Goal: Task Accomplishment & Management: Use online tool/utility

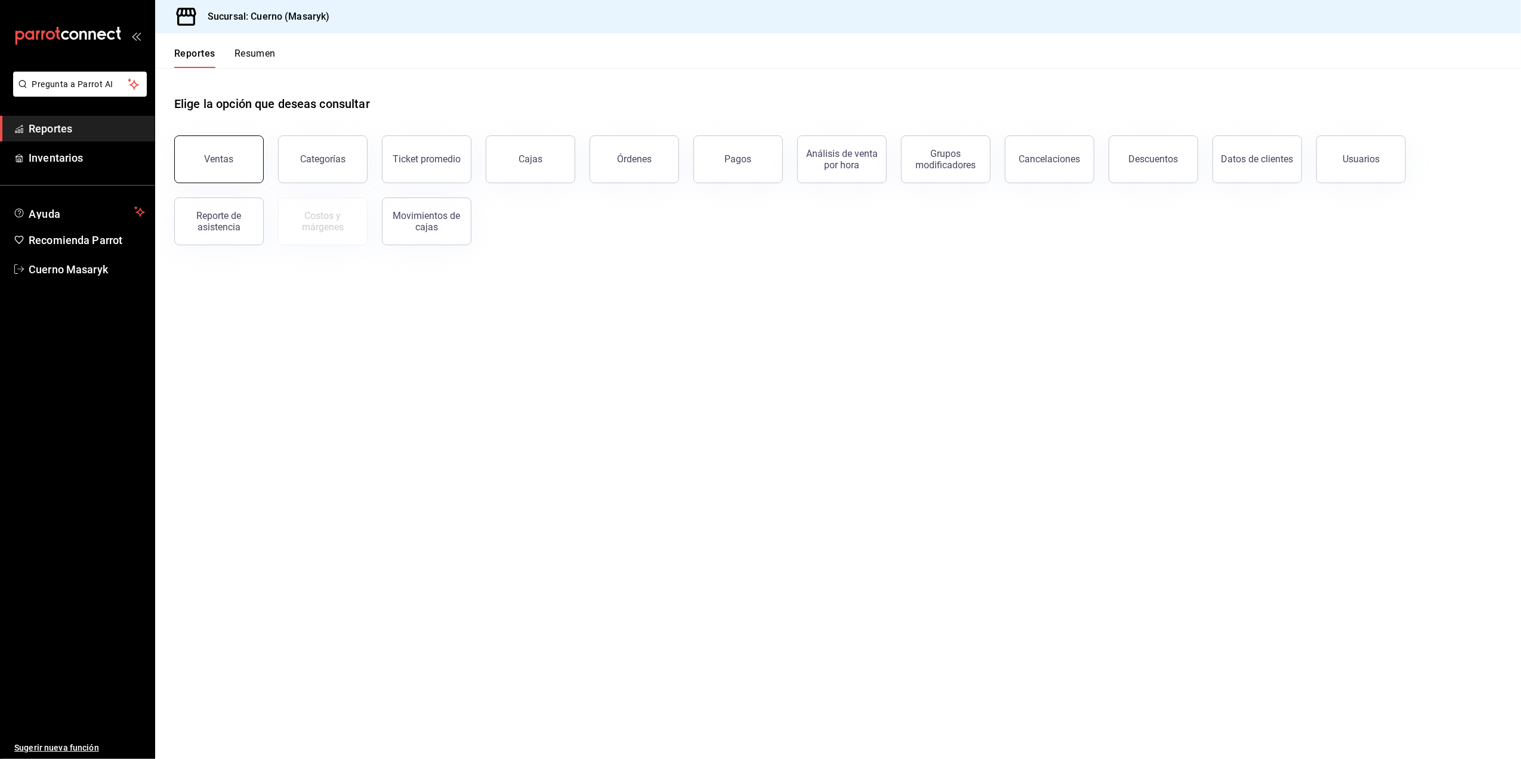
click at [239, 148] on button "Ventas" at bounding box center [219, 159] width 90 height 48
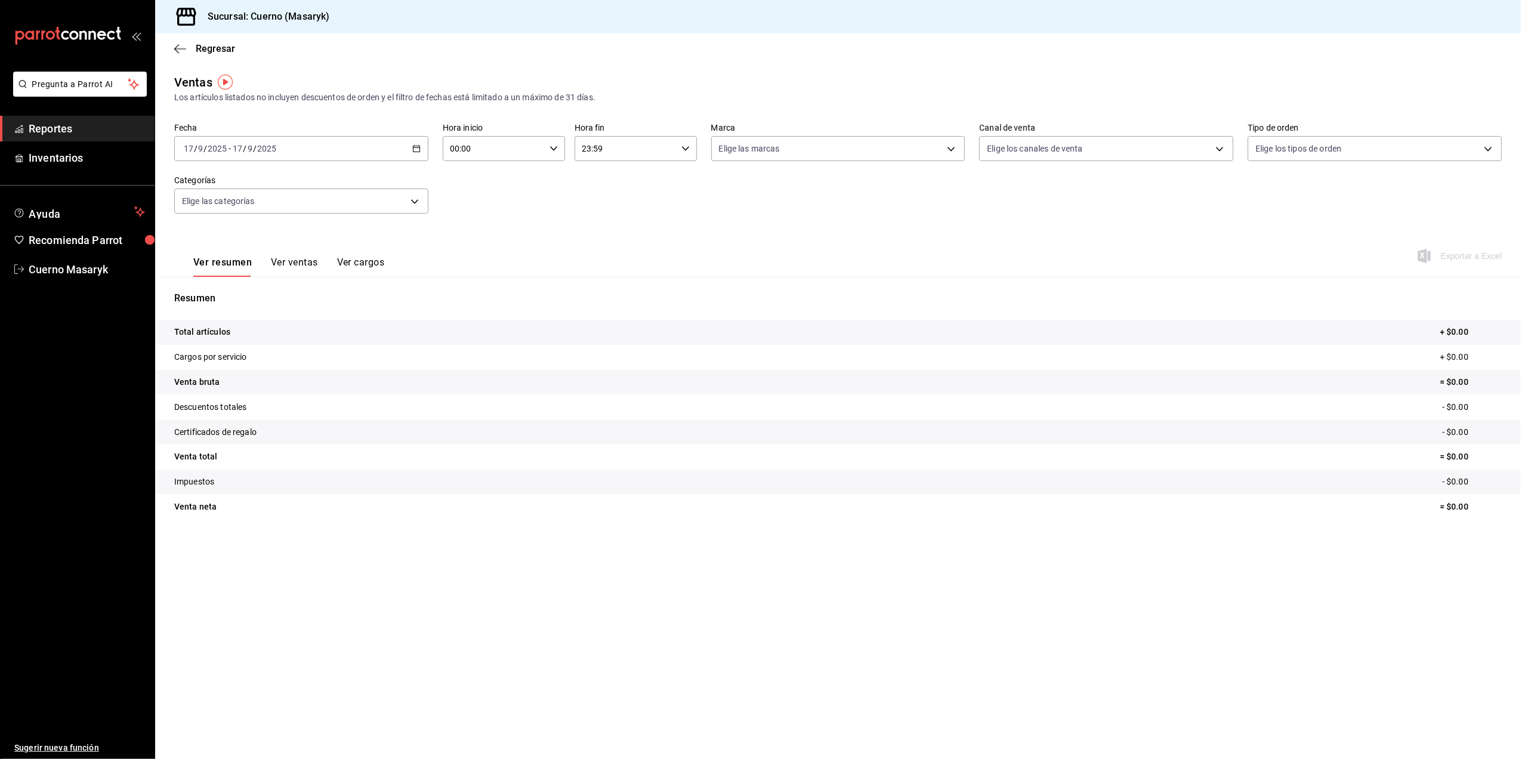
click at [414, 146] on \(Stroke\) "button" at bounding box center [416, 149] width 7 height 7
click at [248, 295] on span "Rango de fechas" at bounding box center [230, 292] width 93 height 13
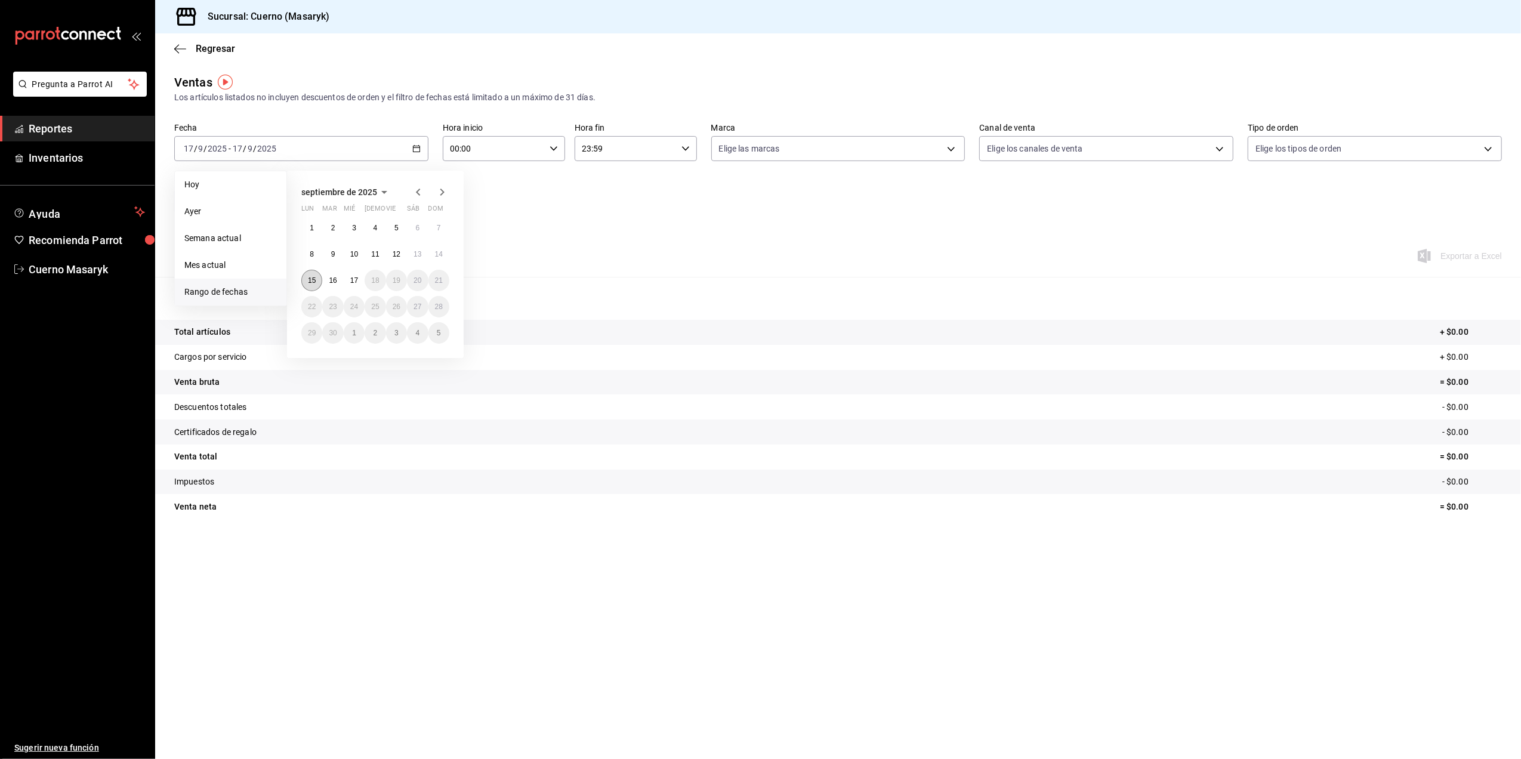
click at [306, 281] on button "15" at bounding box center [311, 280] width 21 height 21
click at [352, 280] on abbr "17" at bounding box center [354, 280] width 8 height 8
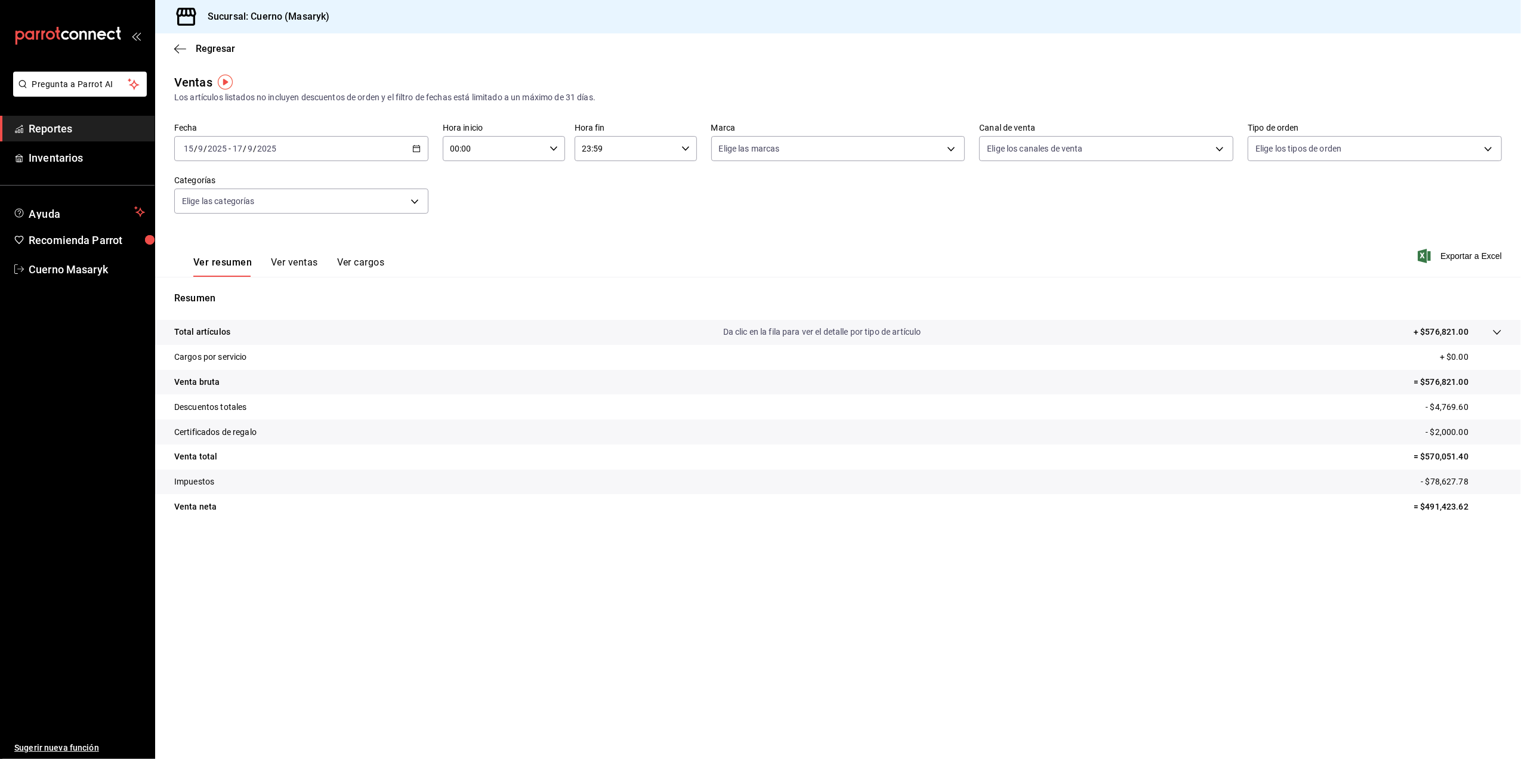
click at [490, 154] on input "00:00" at bounding box center [494, 149] width 102 height 24
click at [472, 248] on button "05" at bounding box center [473, 243] width 57 height 24
type input "05:00"
click at [617, 149] on div at bounding box center [760, 379] width 1521 height 759
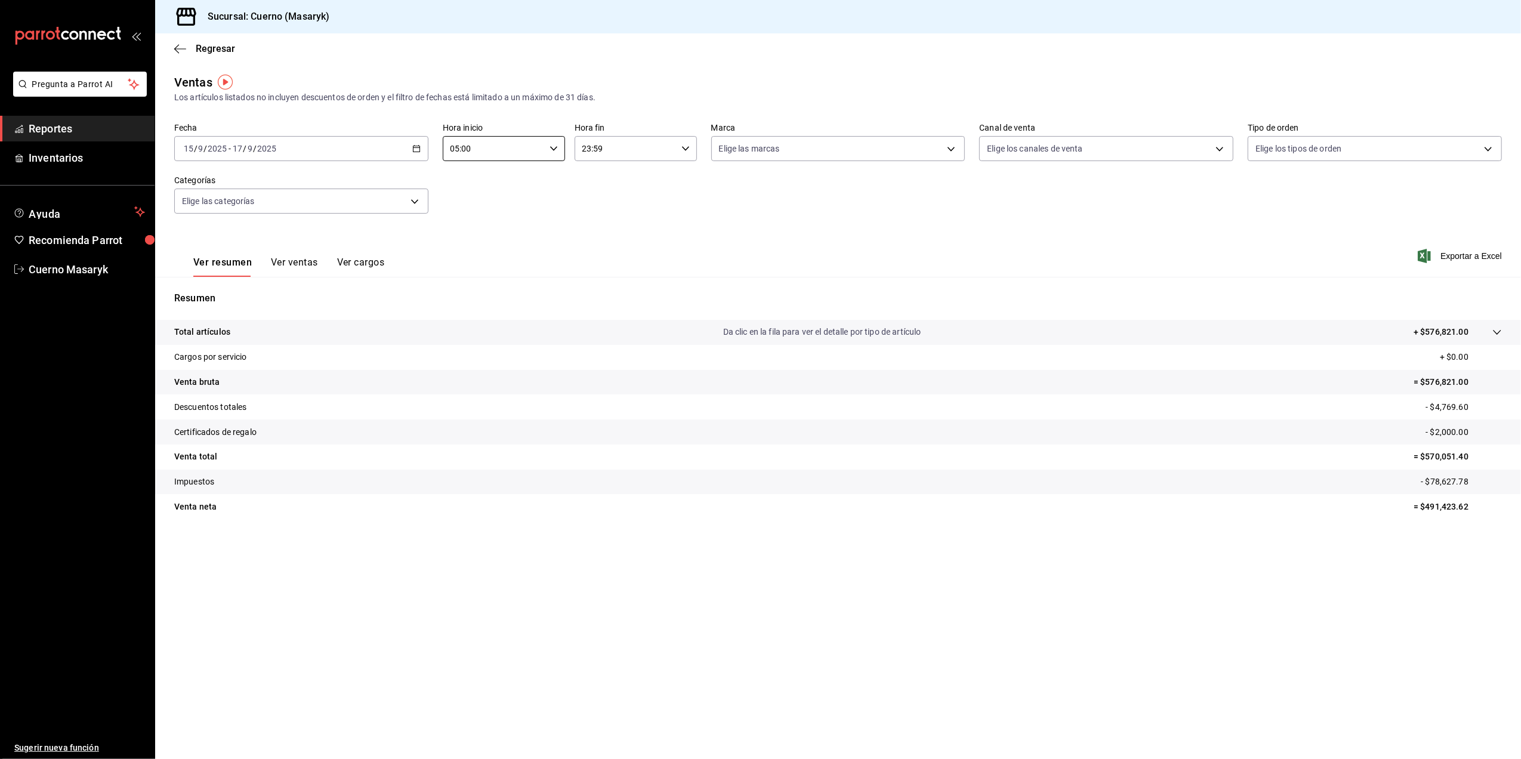
click at [623, 153] on input "23:59" at bounding box center [626, 149] width 102 height 24
click at [603, 184] on button "00" at bounding box center [605, 179] width 57 height 24
click at [672, 148] on div at bounding box center [760, 379] width 1521 height 759
click at [677, 144] on div "00:59 Hora fin" at bounding box center [636, 148] width 122 height 25
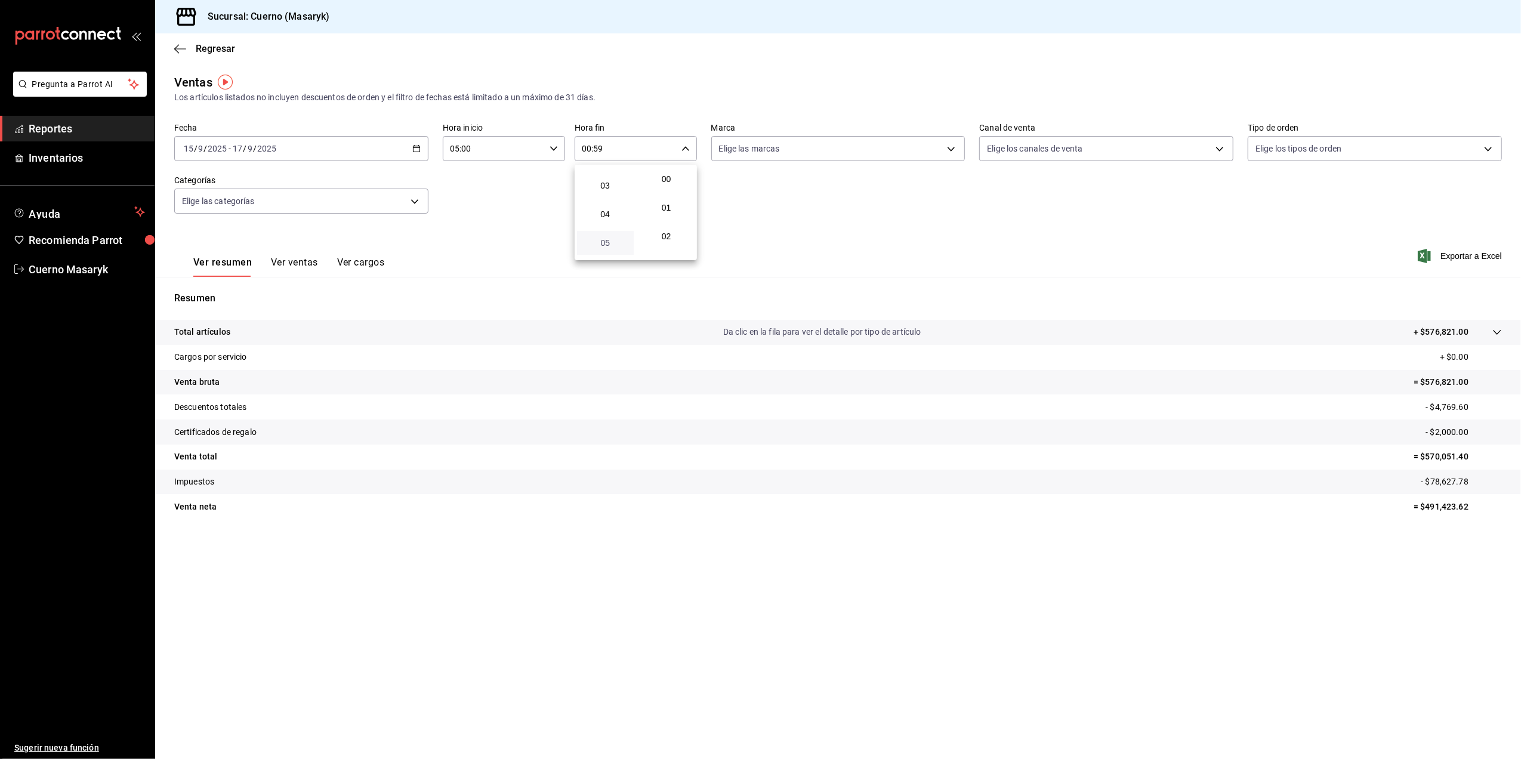
click at [602, 246] on span "05" at bounding box center [605, 243] width 42 height 10
click at [670, 180] on span "00" at bounding box center [667, 179] width 42 height 10
type input "05:00"
click at [956, 150] on div at bounding box center [760, 379] width 1521 height 759
click at [862, 147] on body "Pregunta a Parrot AI Reportes Inventarios Ayuda Recomienda Parrot Cuerno Masary…" at bounding box center [760, 379] width 1521 height 759
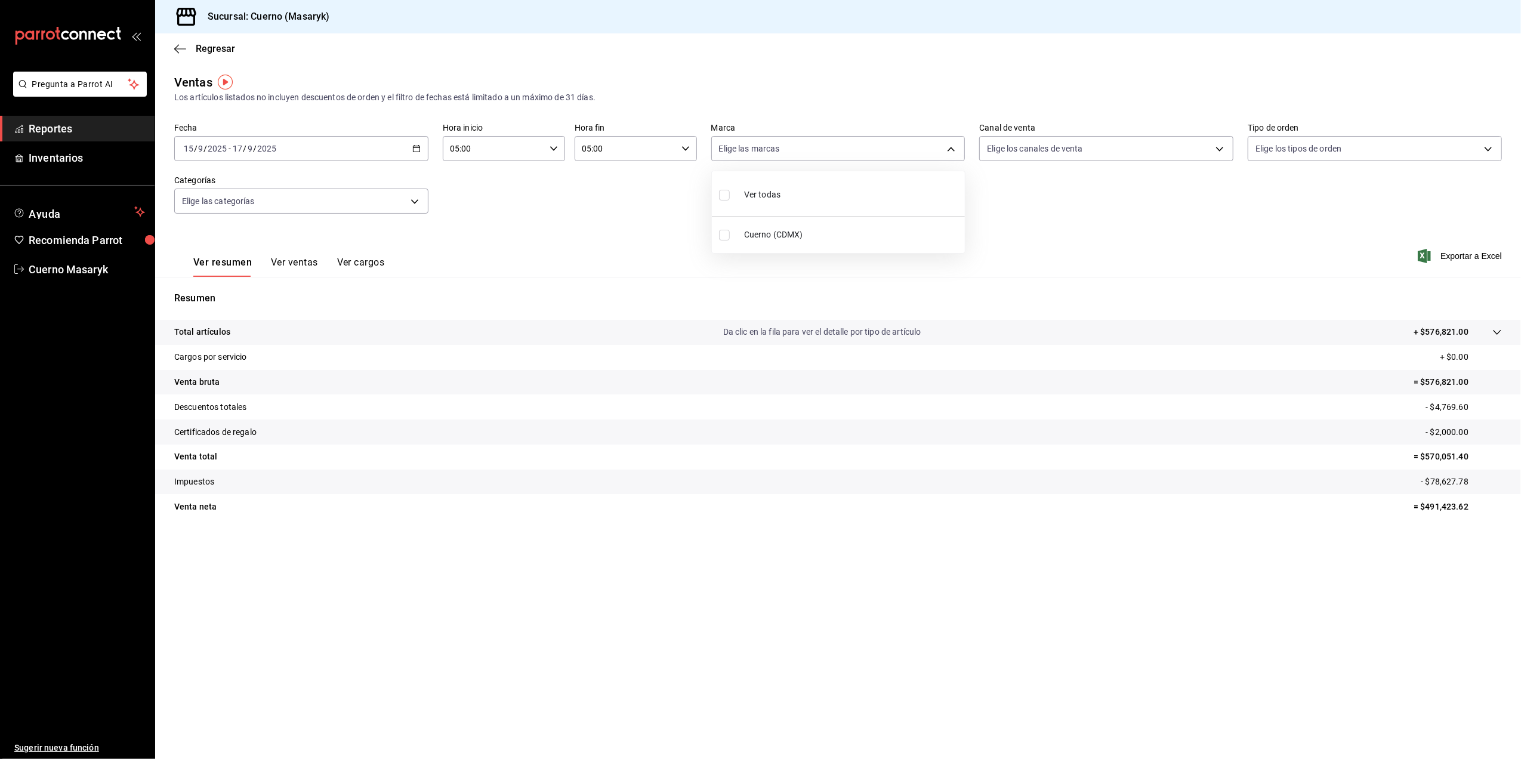
click at [726, 239] on input "checkbox" at bounding box center [724, 235] width 11 height 11
checkbox input "true"
type input "4ea0d660-02b3-4785-bb88-48b5ef6e196c"
checkbox input "true"
click at [1319, 247] on div at bounding box center [760, 379] width 1521 height 759
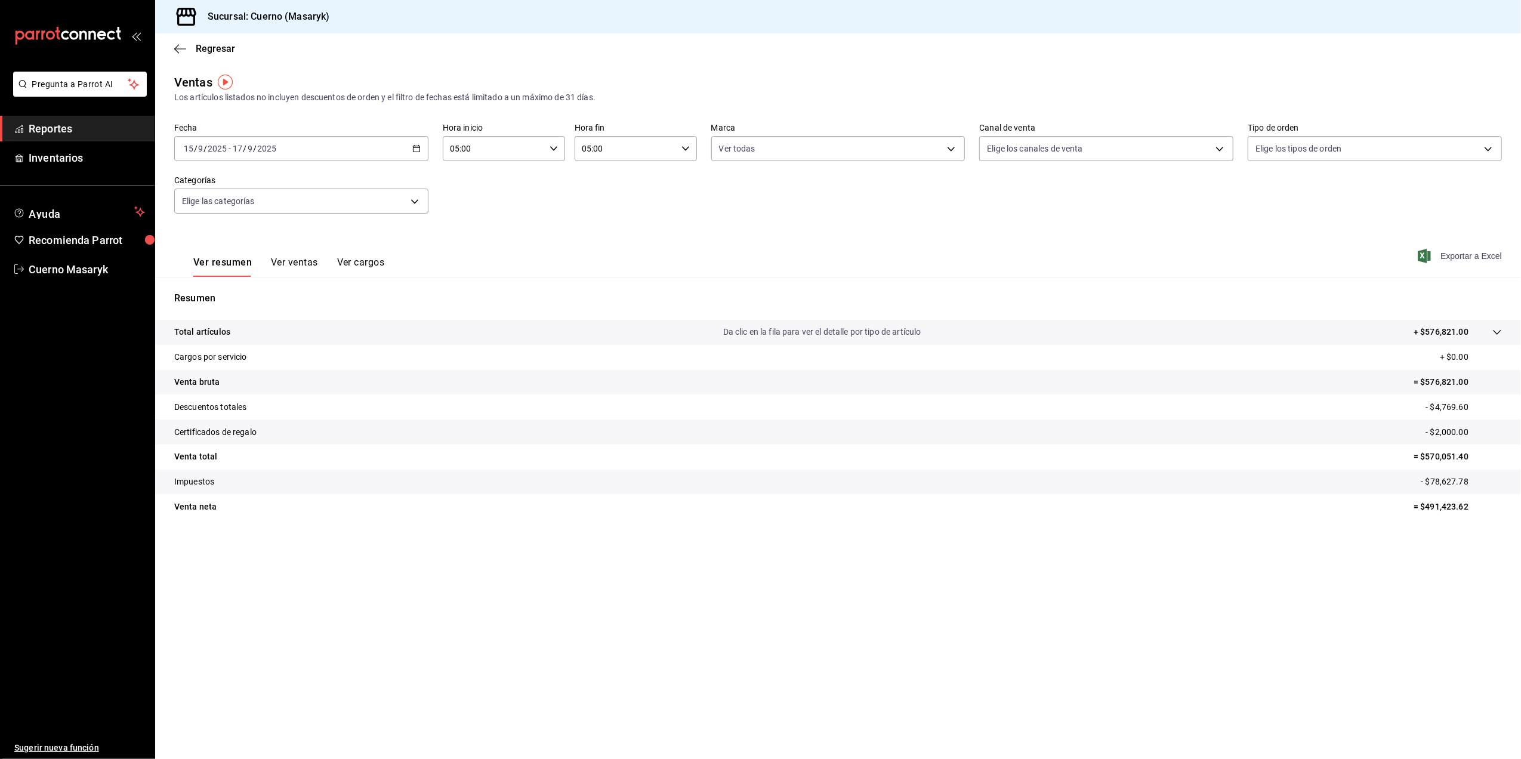
click at [1457, 253] on span "Exportar a Excel" at bounding box center [1462, 256] width 82 height 14
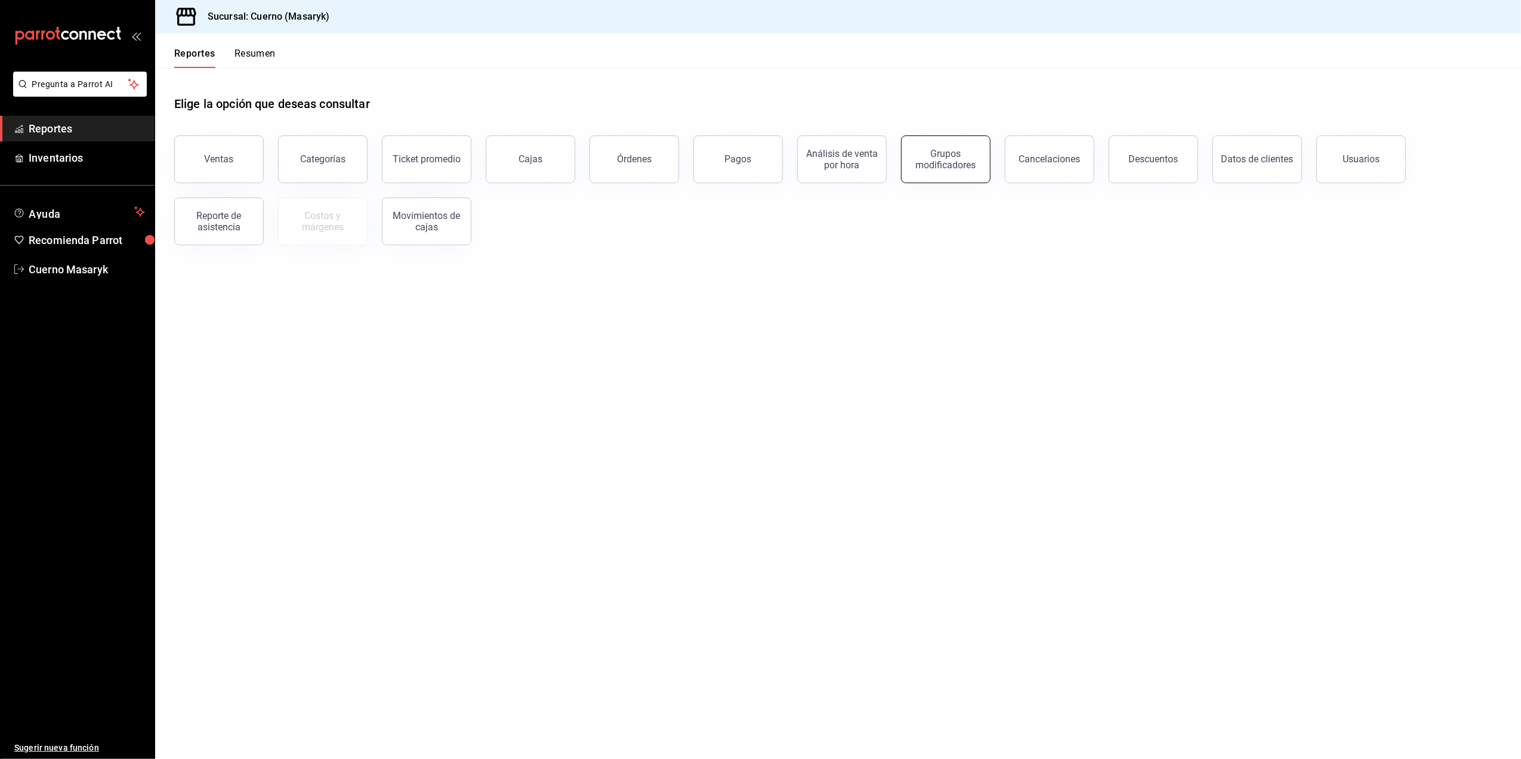
click at [963, 168] on div "Grupos modificadores" at bounding box center [946, 159] width 74 height 23
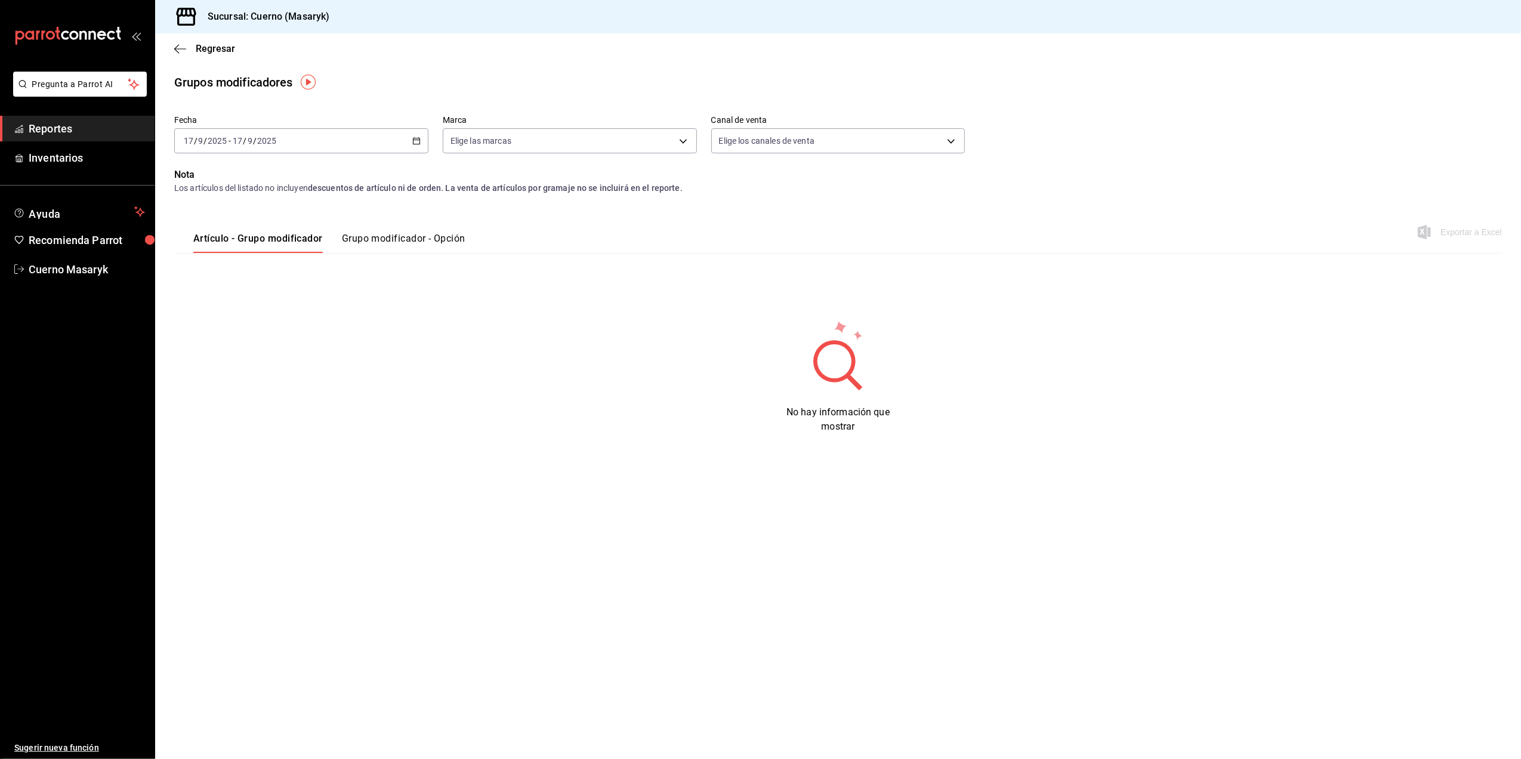
click at [401, 239] on button "Grupo modificador - Opción" at bounding box center [404, 243] width 124 height 20
click at [406, 139] on div "2025-09-17 17 / 9 / 2025 - 2025-09-17 17 / 9 / 2025" at bounding box center [301, 140] width 254 height 25
click at [246, 288] on span "Rango de fechas" at bounding box center [230, 284] width 93 height 13
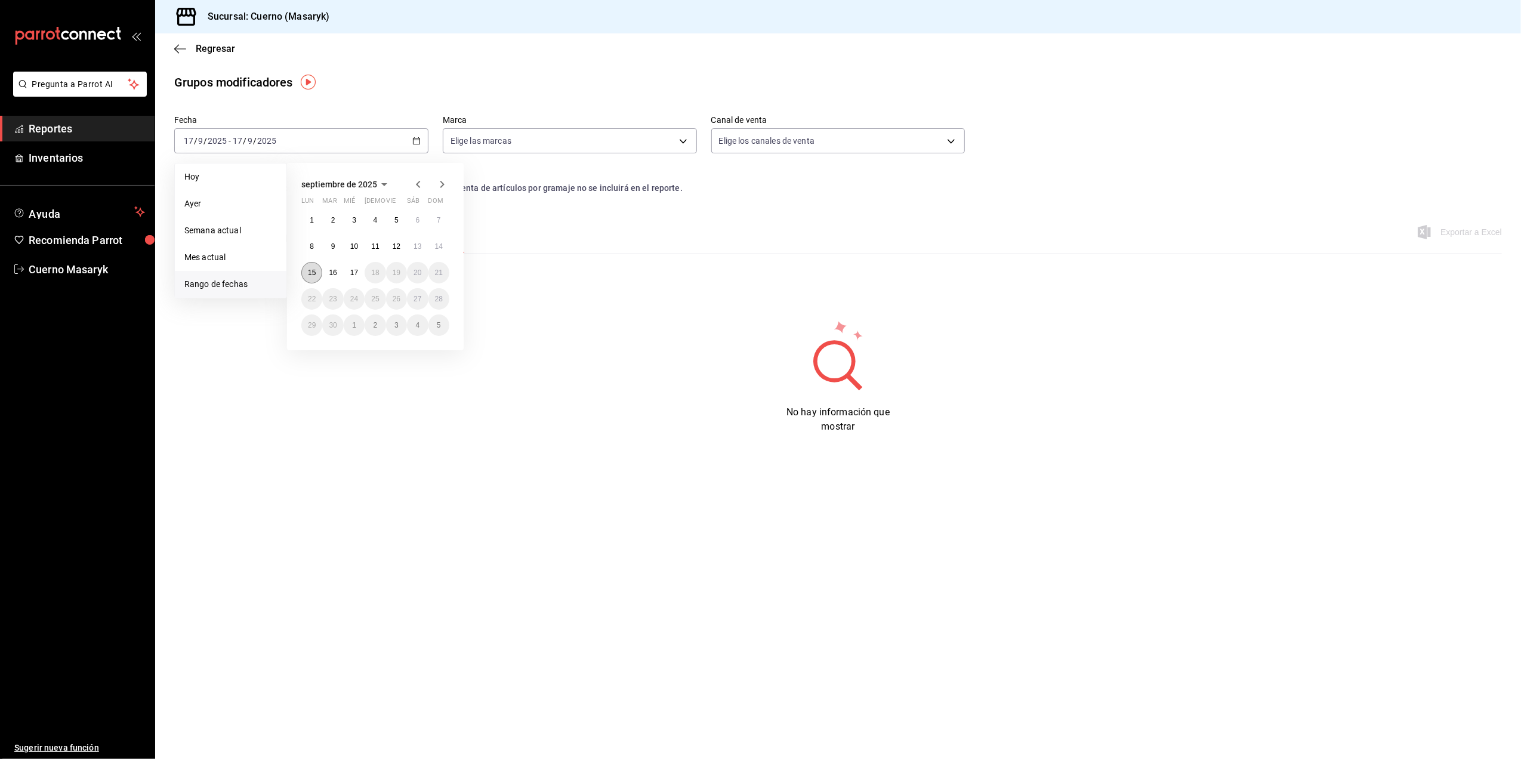
click at [308, 275] on abbr "15" at bounding box center [312, 273] width 8 height 8
click at [359, 275] on button "17" at bounding box center [354, 272] width 21 height 21
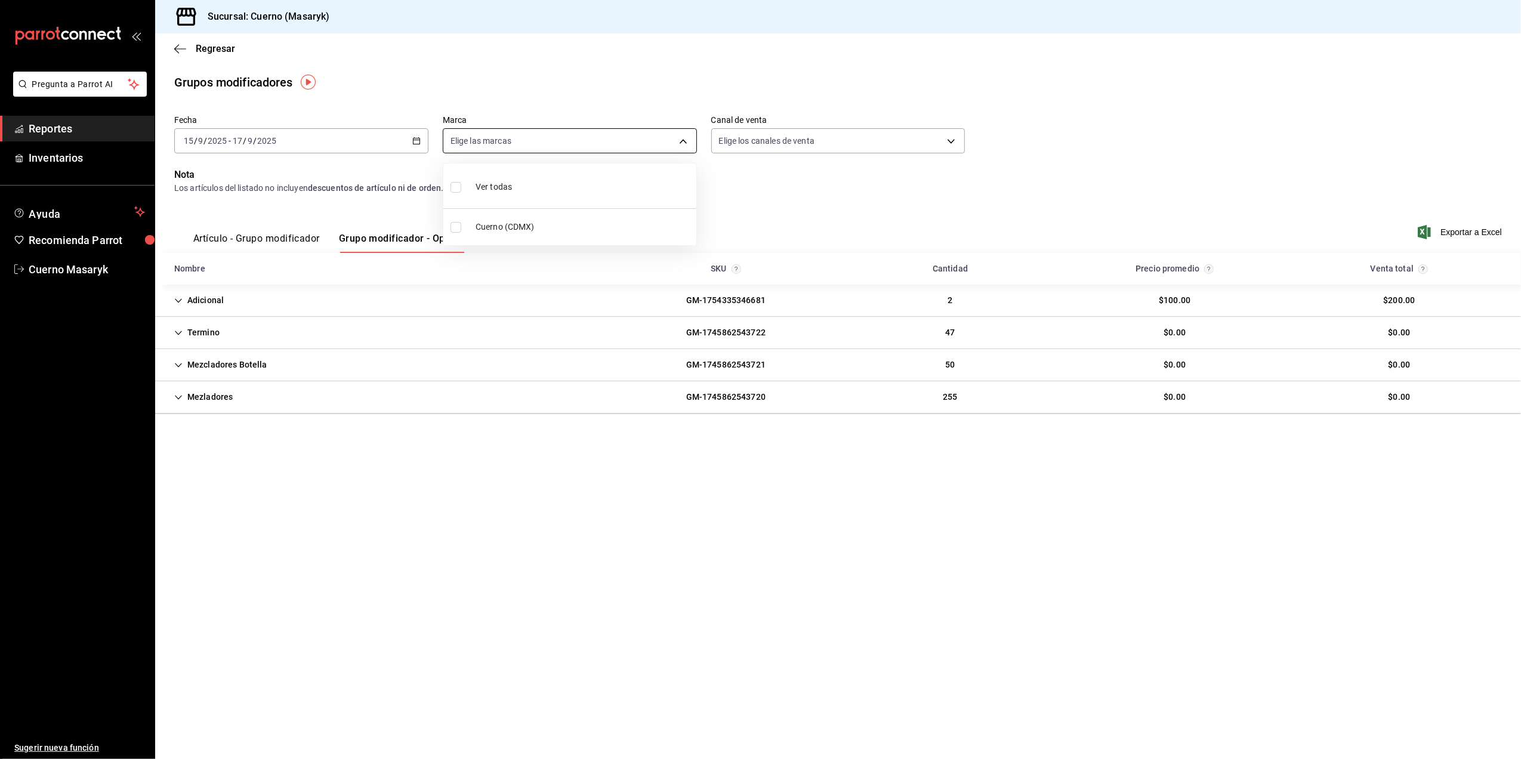
click at [680, 140] on body "Pregunta a Parrot AI Reportes Inventarios Ayuda Recomienda Parrot Cuerno Masary…" at bounding box center [760, 379] width 1521 height 759
click at [461, 227] on label at bounding box center [459, 227] width 16 height 11
click at [461, 227] on input "checkbox" at bounding box center [456, 227] width 11 height 11
checkbox input "false"
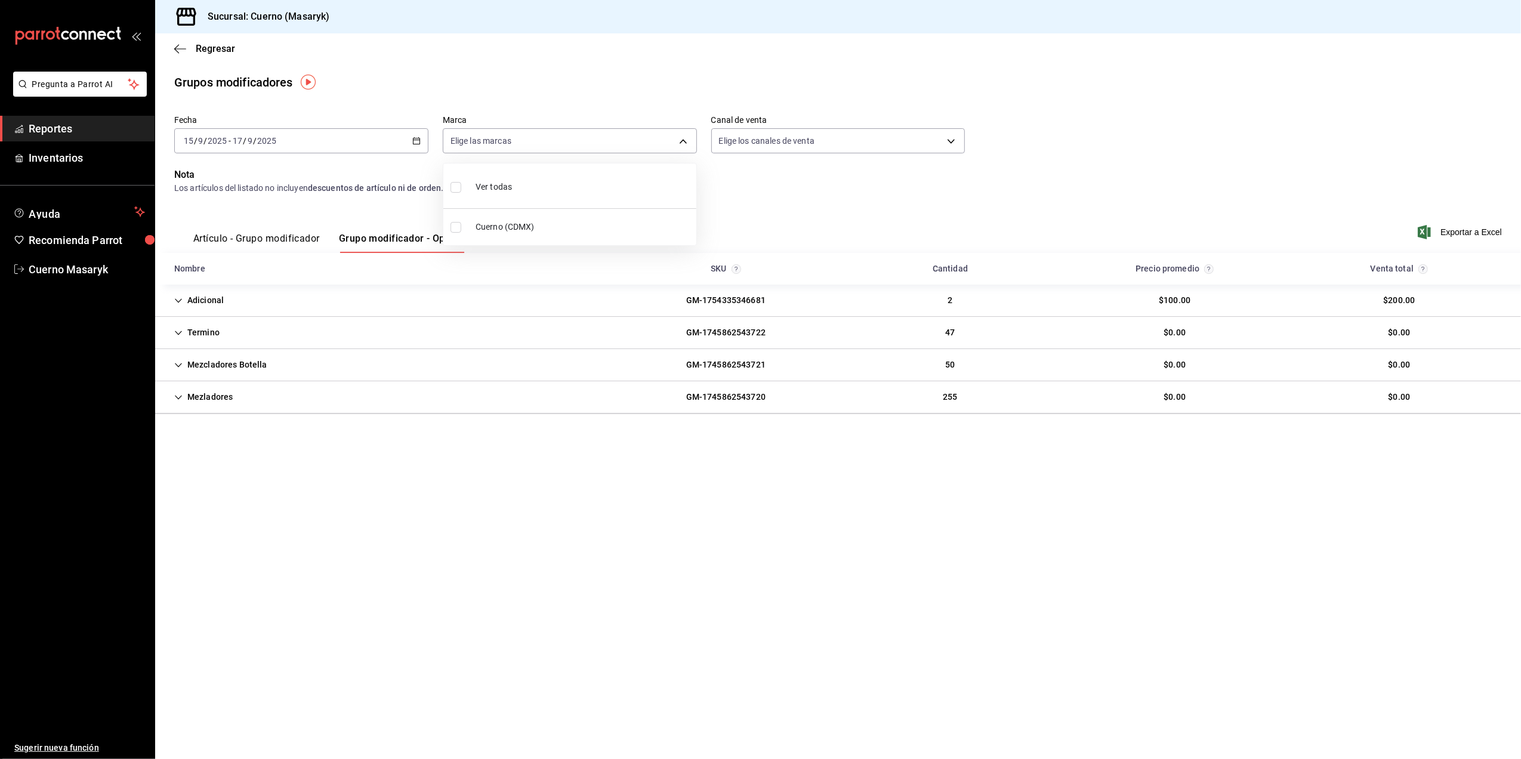
click at [454, 229] on input "checkbox" at bounding box center [456, 227] width 11 height 11
checkbox input "true"
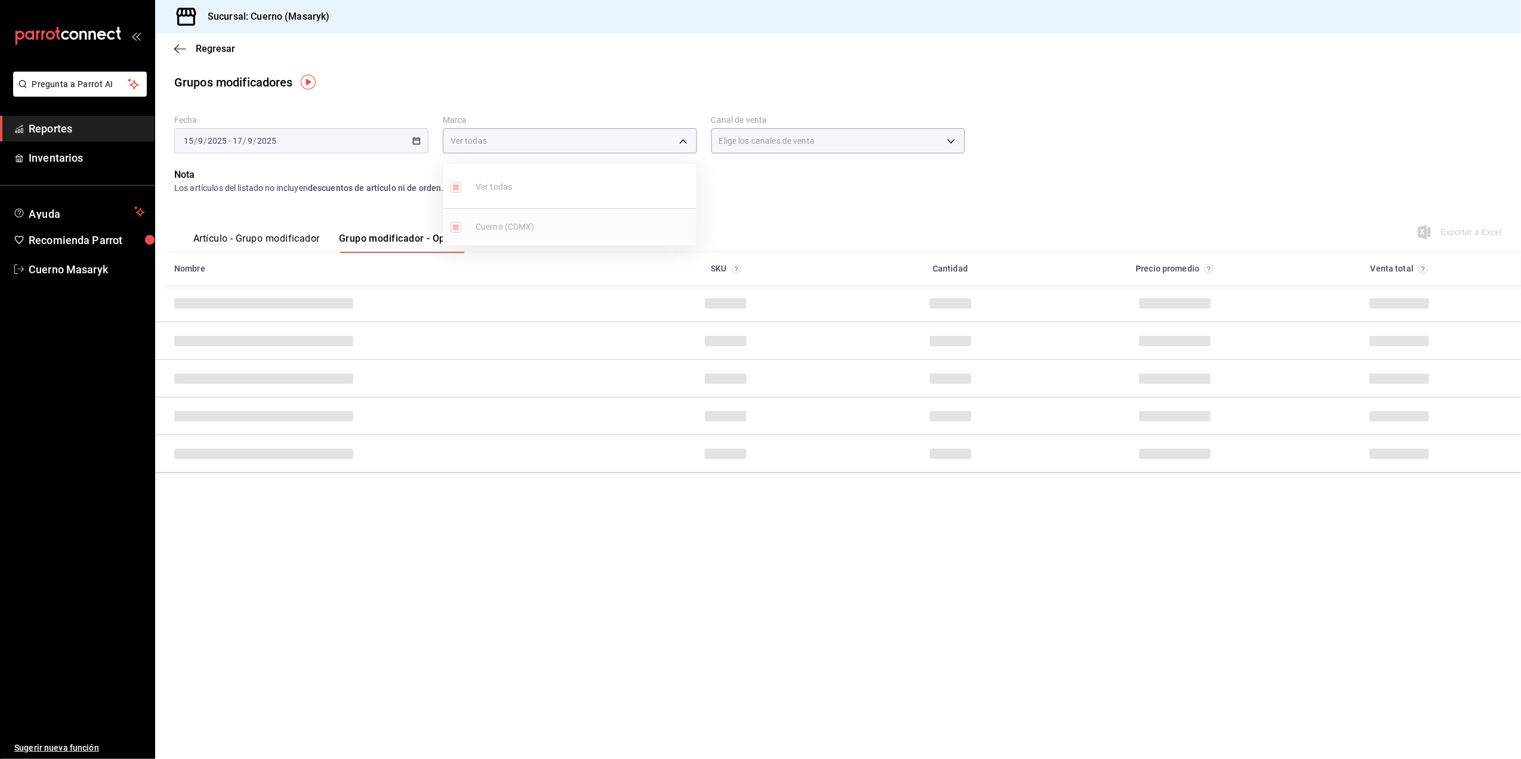
type input "4ea0d660-02b3-4785-bb88-48b5ef6e196c"
checkbox input "true"
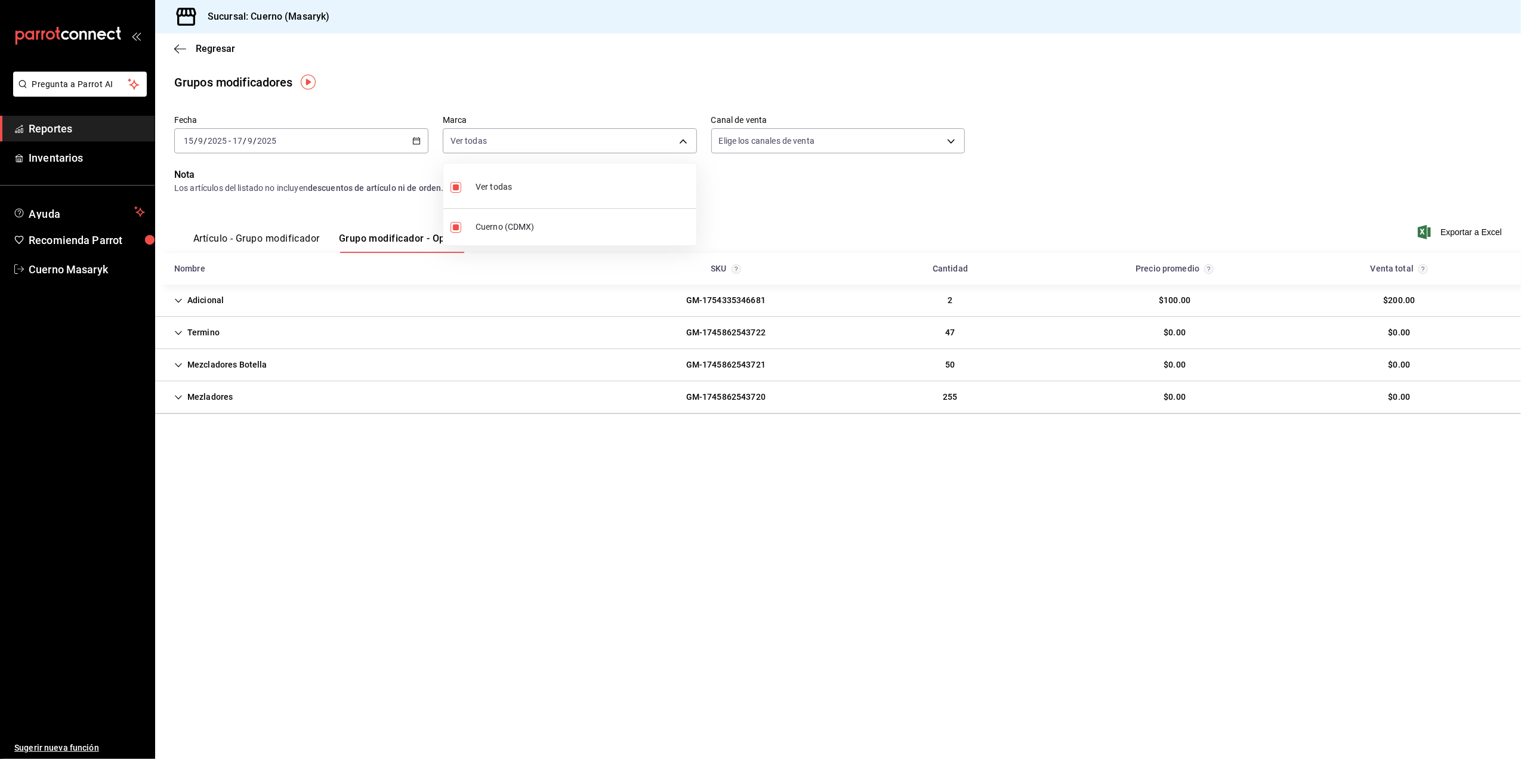
click at [1479, 237] on div at bounding box center [760, 379] width 1521 height 759
click at [1475, 234] on span "Exportar a Excel" at bounding box center [1462, 232] width 82 height 14
